Goal: Information Seeking & Learning: Find specific fact

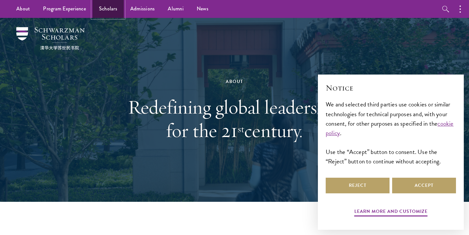
click at [102, 7] on link "Scholars" at bounding box center [108, 9] width 31 height 18
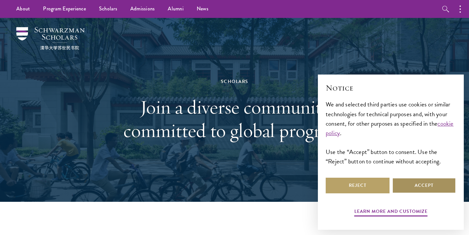
click at [437, 192] on button "Accept" at bounding box center [424, 186] width 64 height 16
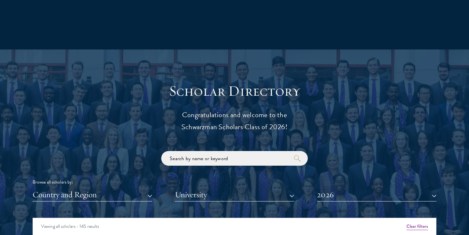
scroll to position [751, 0]
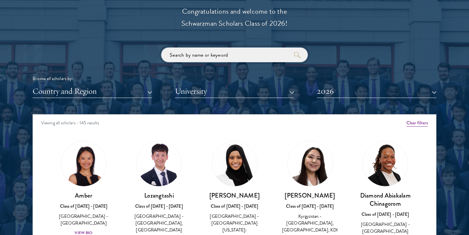
click at [213, 50] on input "search" at bounding box center [234, 55] width 147 height 15
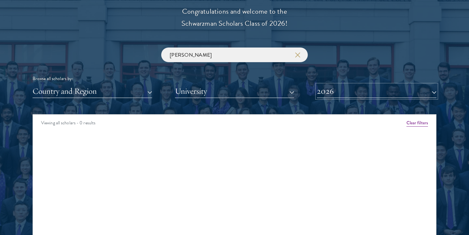
click at [344, 91] on button "2026" at bounding box center [377, 91] width 120 height 13
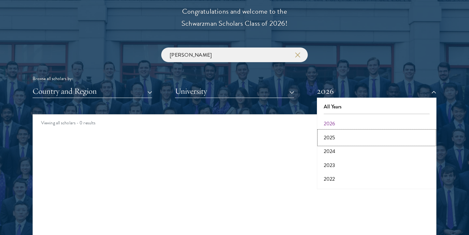
click at [338, 134] on button "2025" at bounding box center [377, 138] width 116 height 14
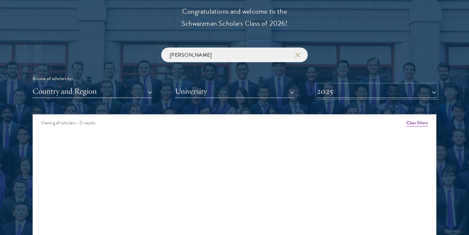
click at [342, 91] on button "2025" at bounding box center [377, 91] width 120 height 13
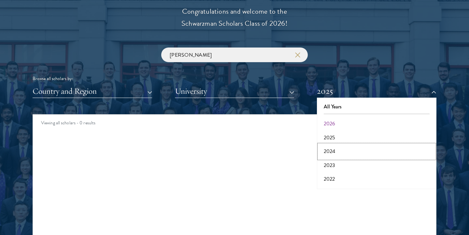
click at [329, 151] on button "2024" at bounding box center [377, 152] width 116 height 14
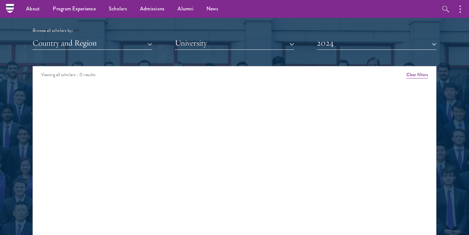
scroll to position [732, 0]
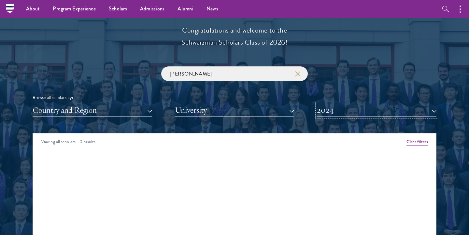
click at [330, 109] on button "2024" at bounding box center [377, 110] width 120 height 13
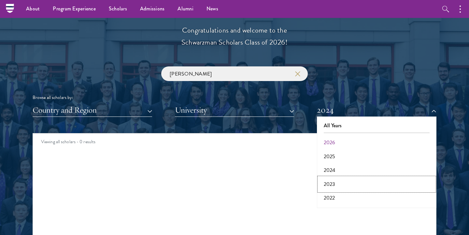
click at [328, 185] on button "2023" at bounding box center [377, 185] width 116 height 14
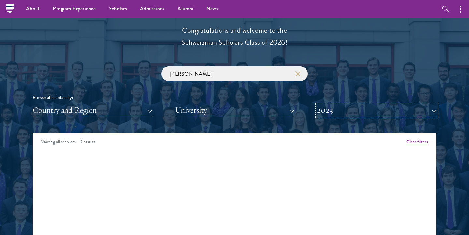
click at [332, 108] on button "2023" at bounding box center [377, 110] width 120 height 13
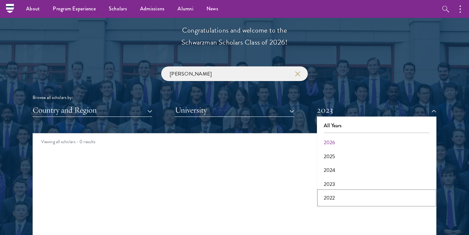
click at [330, 195] on button "2022" at bounding box center [377, 198] width 116 height 14
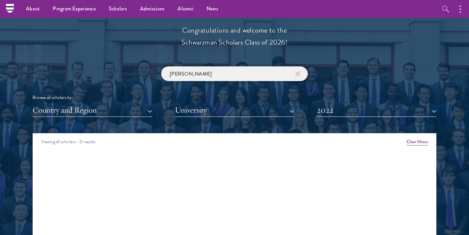
click at [233, 76] on input "[PERSON_NAME]" at bounding box center [234, 73] width 147 height 15
type input "knight"
click at [339, 113] on button "2022" at bounding box center [377, 110] width 120 height 13
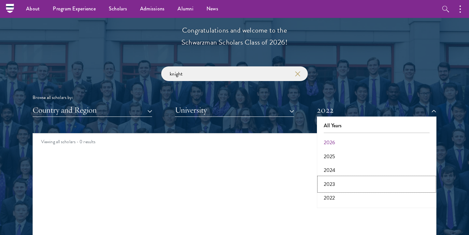
click at [332, 186] on button "2023" at bounding box center [377, 185] width 116 height 14
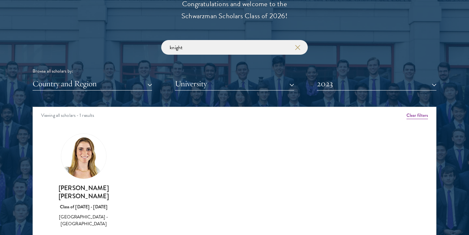
scroll to position [770, 0]
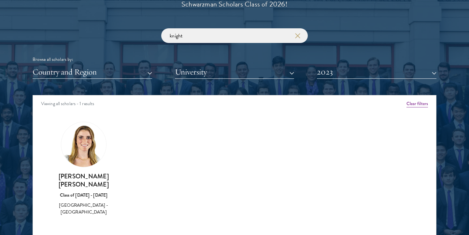
click at [86, 163] on img at bounding box center [83, 144] width 45 height 45
click at [83, 178] on h3 "[PERSON_NAME] [PERSON_NAME]" at bounding box center [83, 180] width 63 height 16
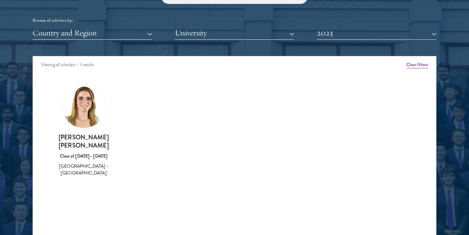
scroll to position [817, 0]
